Goal: Task Accomplishment & Management: Use online tool/utility

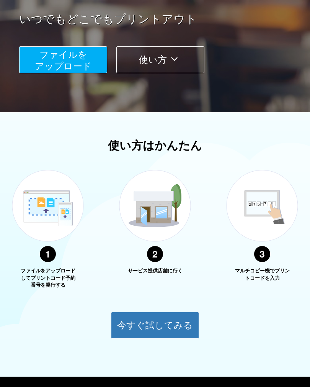
scroll to position [162, 0]
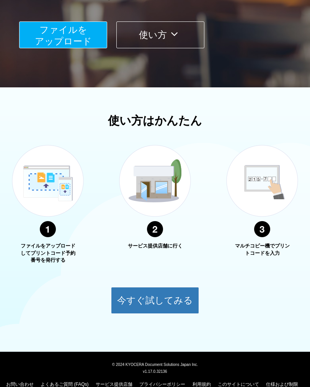
click at [143, 304] on button "今すぐ試してみる" at bounding box center [155, 300] width 88 height 27
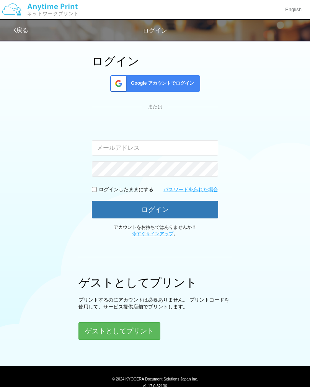
scroll to position [57, 0]
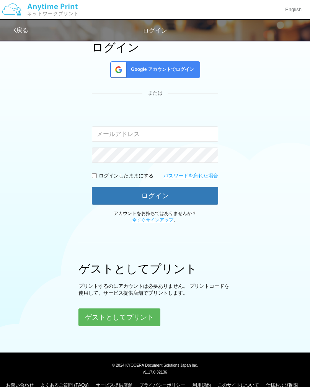
click at [93, 312] on button "ゲストとしてプリント" at bounding box center [120, 317] width 82 height 18
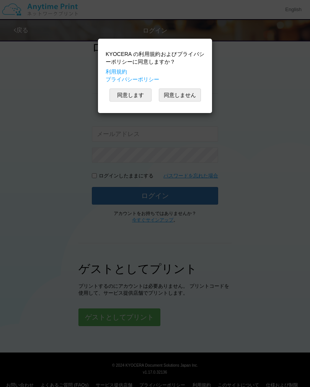
click at [129, 95] on button "同意します" at bounding box center [131, 94] width 42 height 13
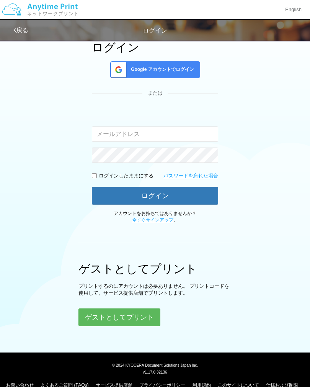
click at [98, 317] on button "ゲストとしてプリント" at bounding box center [120, 317] width 82 height 18
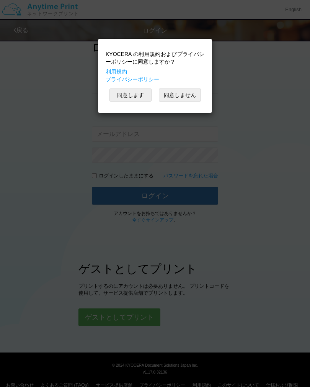
click at [118, 91] on button "同意します" at bounding box center [131, 94] width 42 height 13
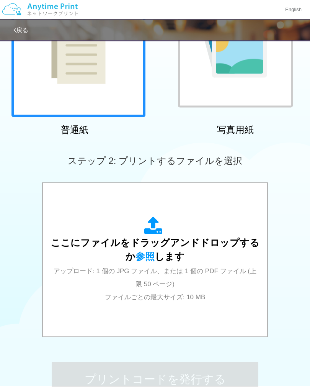
scroll to position [108, 0]
click at [149, 227] on icon at bounding box center [154, 225] width 21 height 19
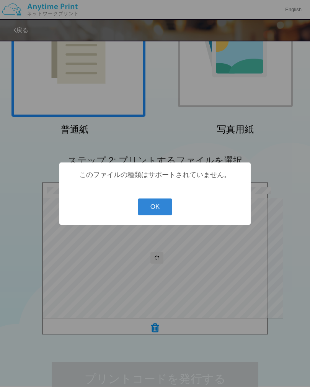
click at [152, 213] on button "OK" at bounding box center [155, 206] width 34 height 17
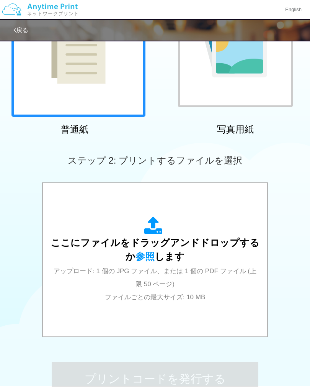
click at [147, 227] on icon at bounding box center [154, 225] width 21 height 19
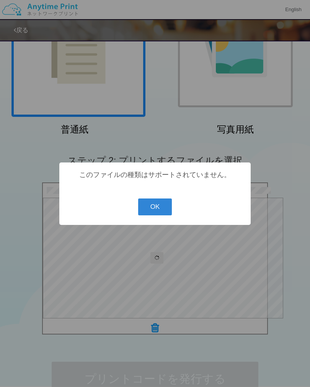
click at [152, 214] on button "OK" at bounding box center [155, 206] width 34 height 17
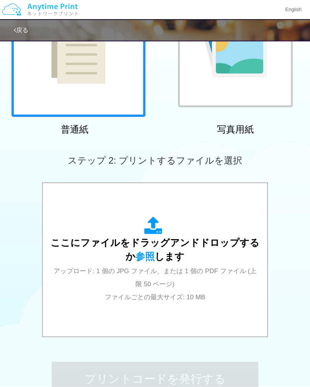
scroll to position [82, 0]
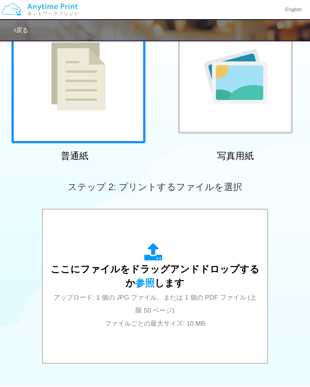
click at [153, 254] on icon at bounding box center [154, 252] width 21 height 19
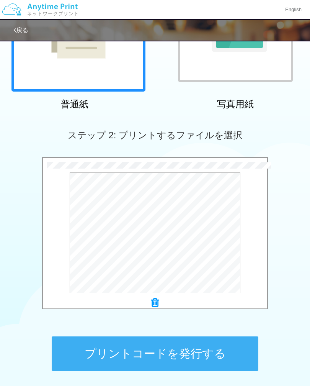
scroll to position [183, 0]
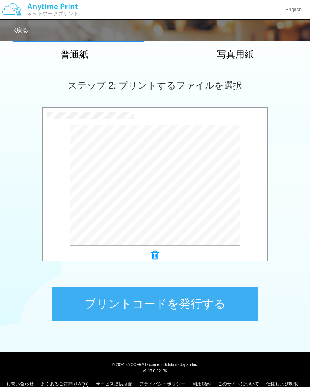
click at [96, 299] on button "プリントコードを発行する" at bounding box center [155, 304] width 207 height 34
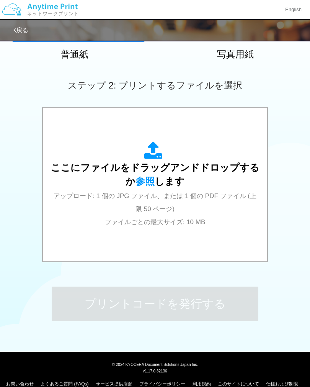
scroll to position [0, 0]
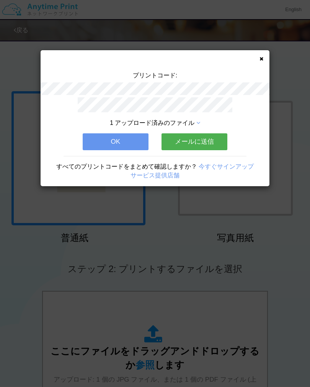
click at [101, 144] on button "OK" at bounding box center [116, 141] width 66 height 17
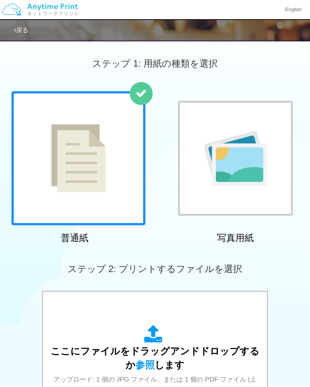
click at [152, 336] on icon at bounding box center [154, 334] width 21 height 19
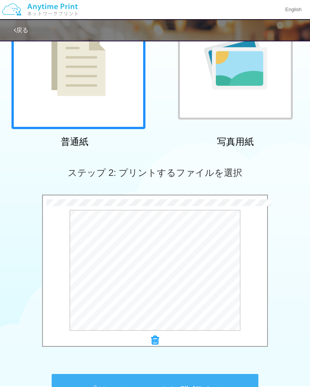
scroll to position [143, 0]
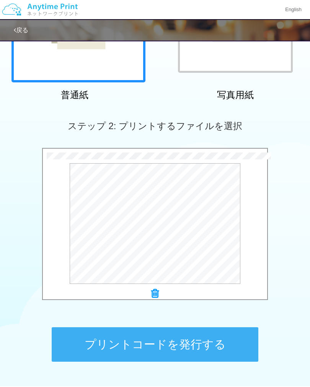
click at [85, 342] on button "プリントコードを発行する" at bounding box center [155, 344] width 207 height 34
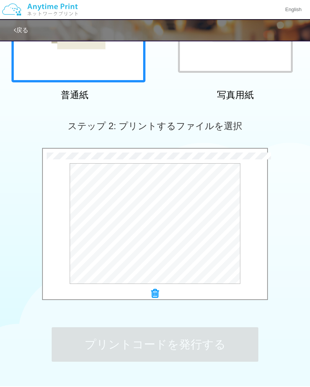
scroll to position [0, 0]
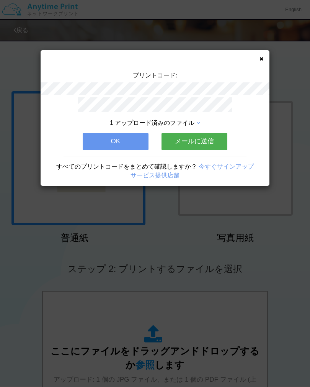
click at [89, 138] on button "OK" at bounding box center [116, 141] width 66 height 17
